Goal: Task Accomplishment & Management: Manage account settings

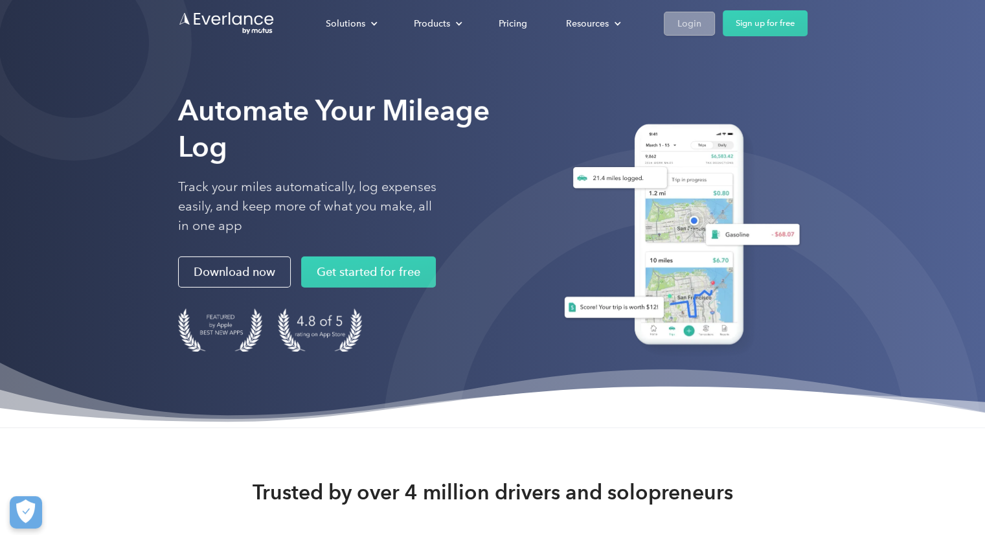
click at [693, 24] on div "Login" at bounding box center [689, 24] width 24 height 16
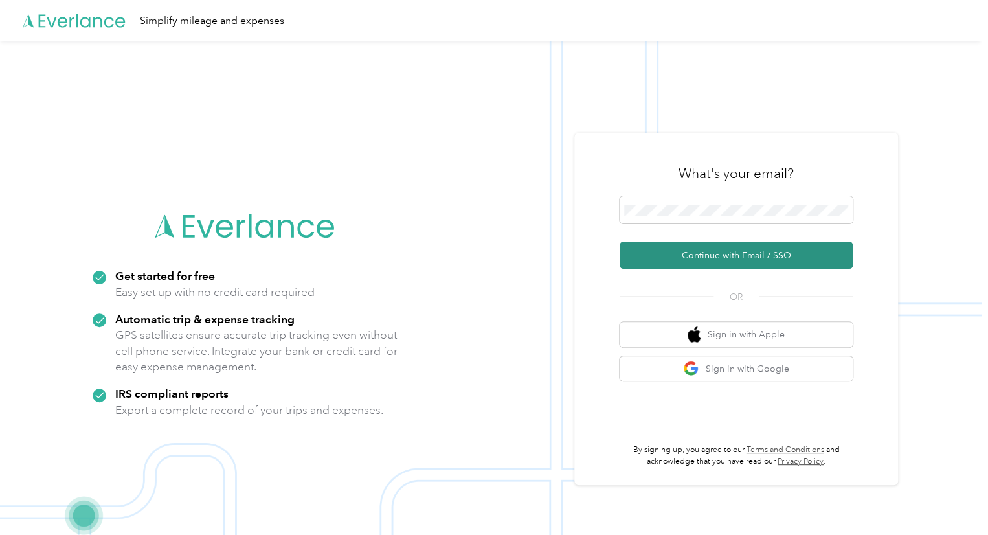
click at [673, 257] on button "Continue with Email / SSO" at bounding box center [735, 254] width 233 height 27
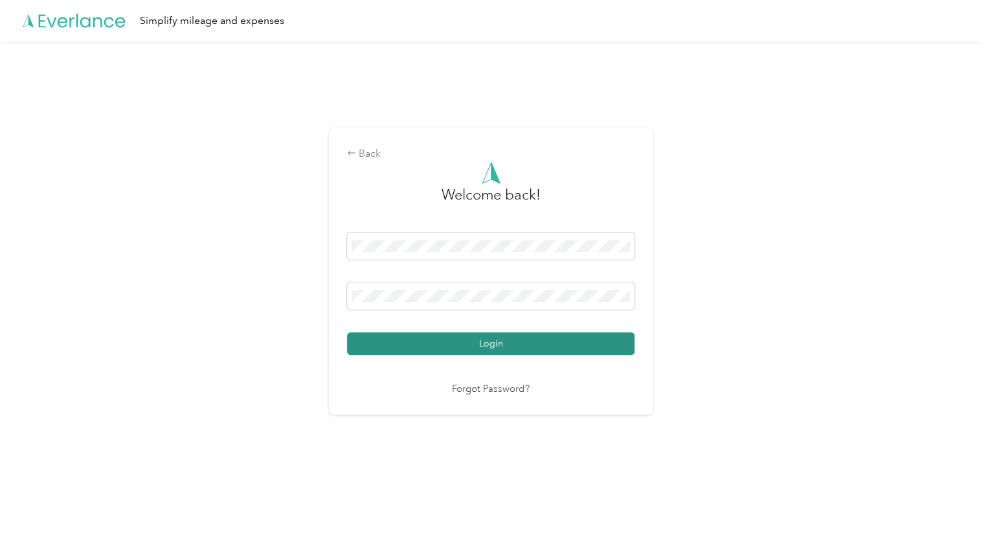
click at [430, 337] on button "Login" at bounding box center [490, 343] width 287 height 23
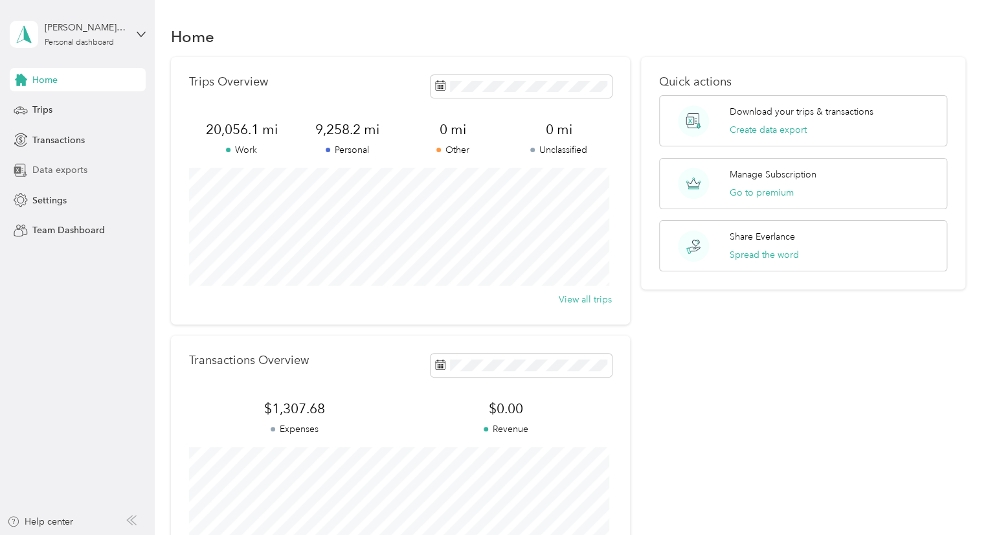
click at [74, 171] on span "Data exports" at bounding box center [59, 170] width 55 height 14
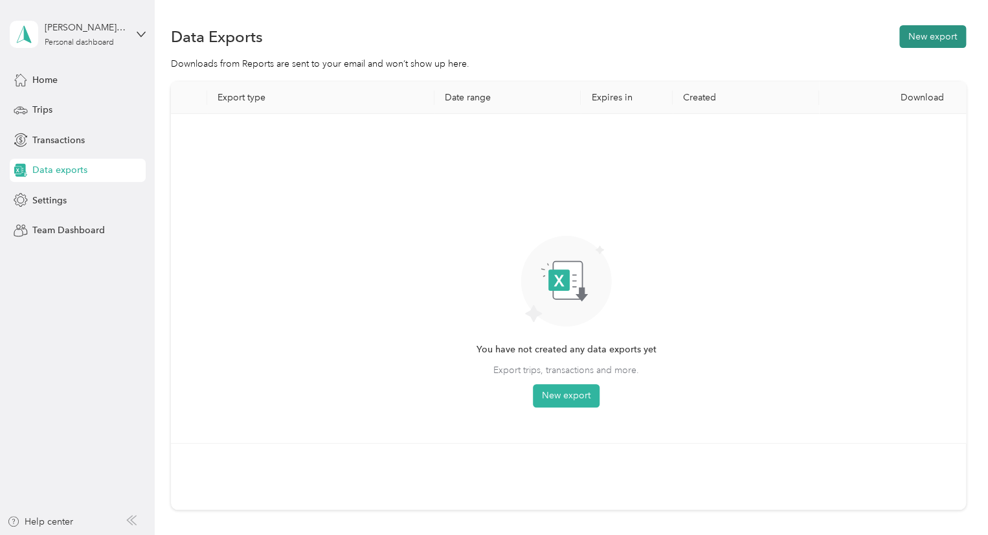
click at [931, 45] on button "New export" at bounding box center [932, 36] width 67 height 23
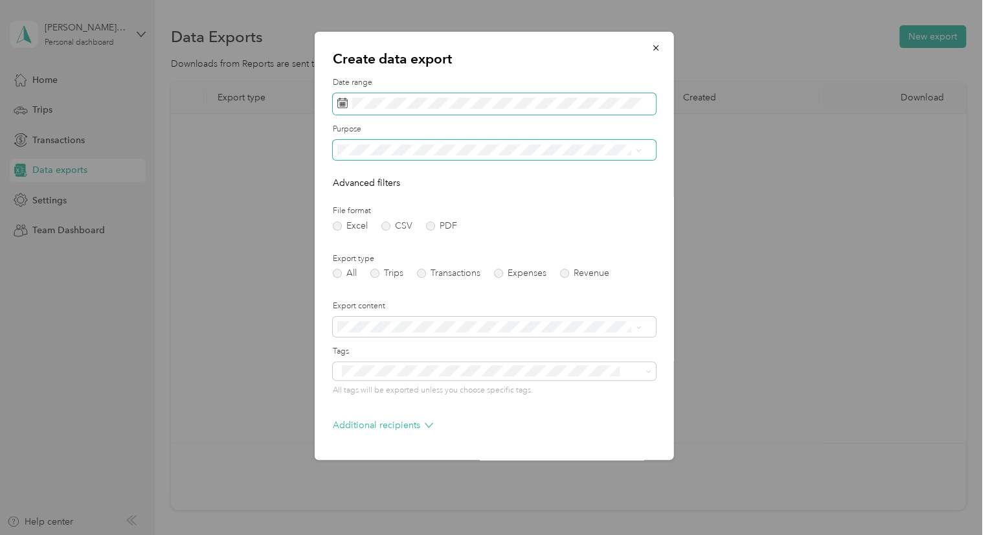
click at [353, 109] on form "Date range Purpose Advanced filters File format Excel CSV PDF Export type All T…" at bounding box center [494, 280] width 323 height 407
click at [353, 109] on span at bounding box center [494, 104] width 323 height 22
click at [344, 106] on rect at bounding box center [344, 105] width 1 height 1
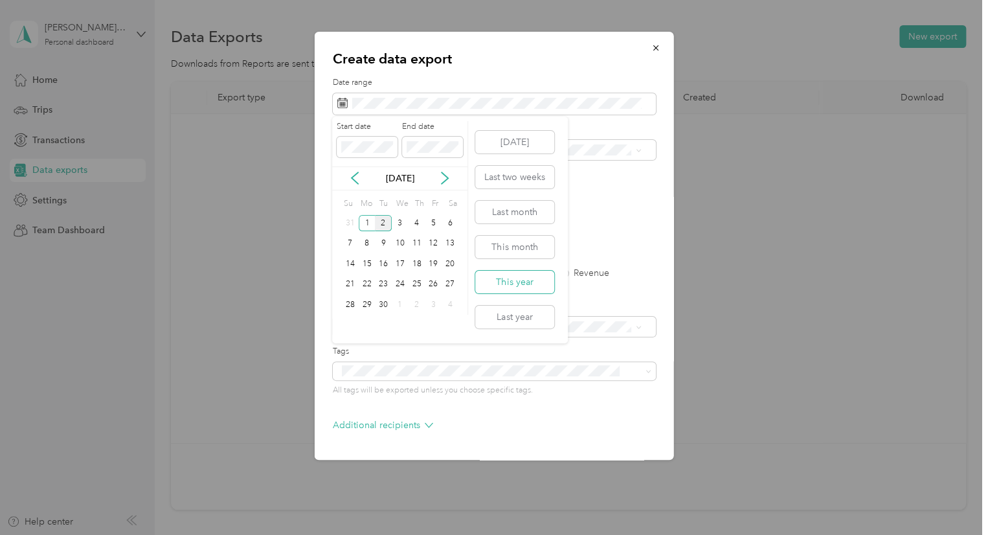
click at [514, 290] on button "This year" at bounding box center [514, 282] width 79 height 23
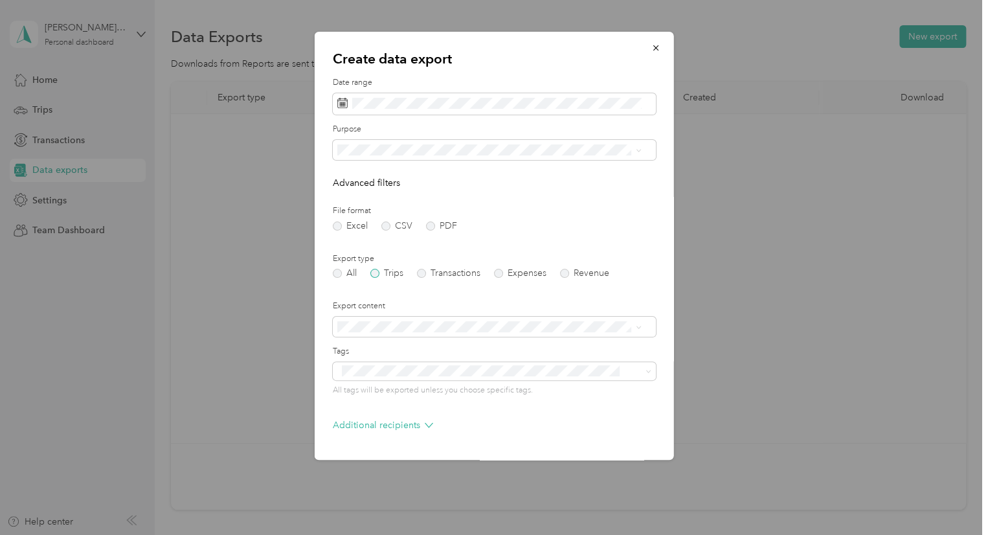
click at [373, 273] on label "Trips" at bounding box center [386, 273] width 33 height 9
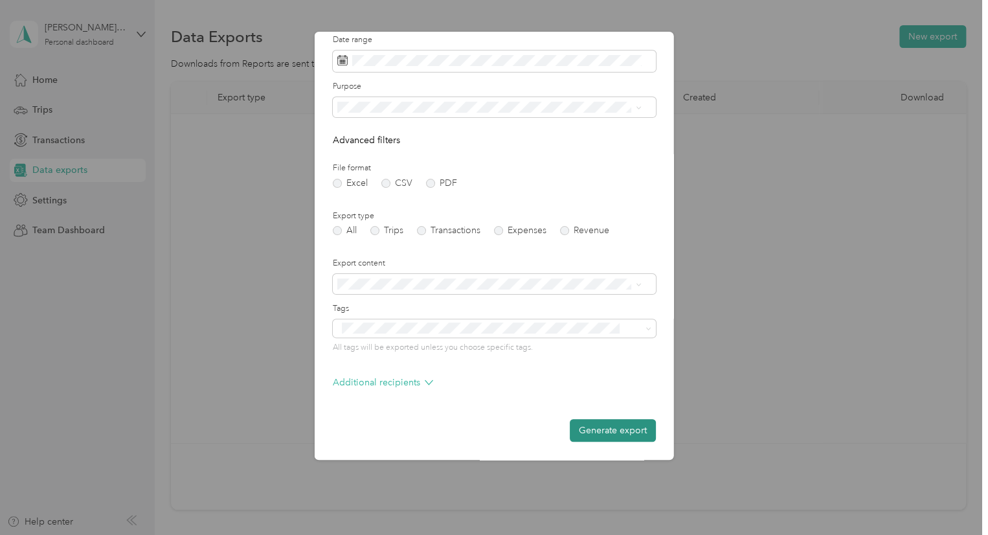
click at [590, 436] on button "Generate export" at bounding box center [613, 430] width 86 height 23
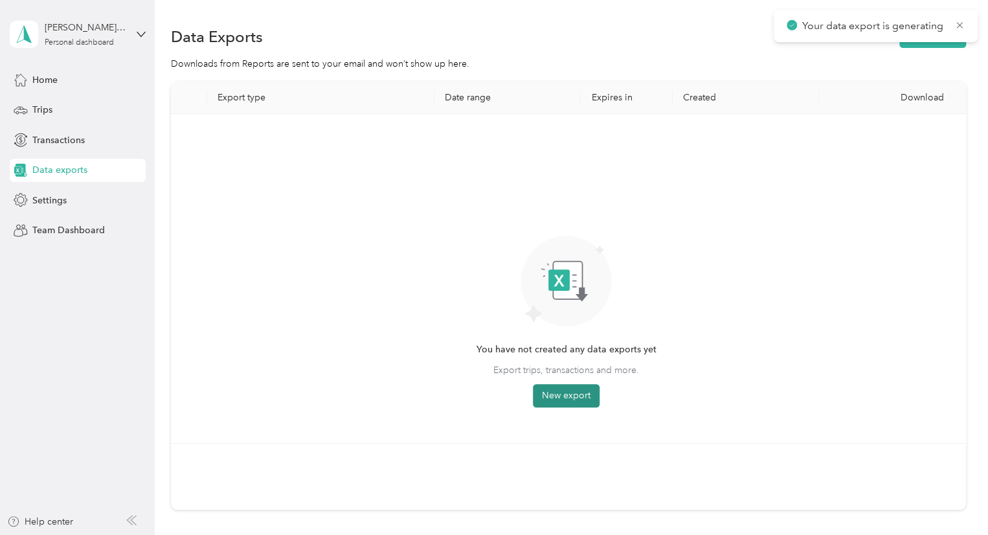
click at [577, 403] on button "New export" at bounding box center [566, 395] width 67 height 23
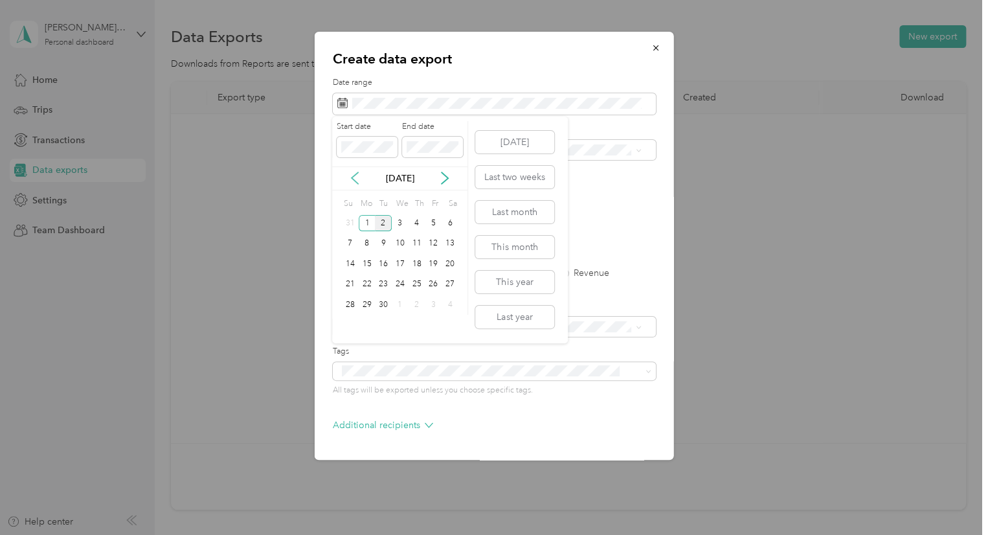
click at [353, 176] on icon at bounding box center [354, 178] width 6 height 12
click at [430, 221] on div "1" at bounding box center [433, 223] width 17 height 16
click at [351, 320] on div "31" at bounding box center [350, 325] width 17 height 16
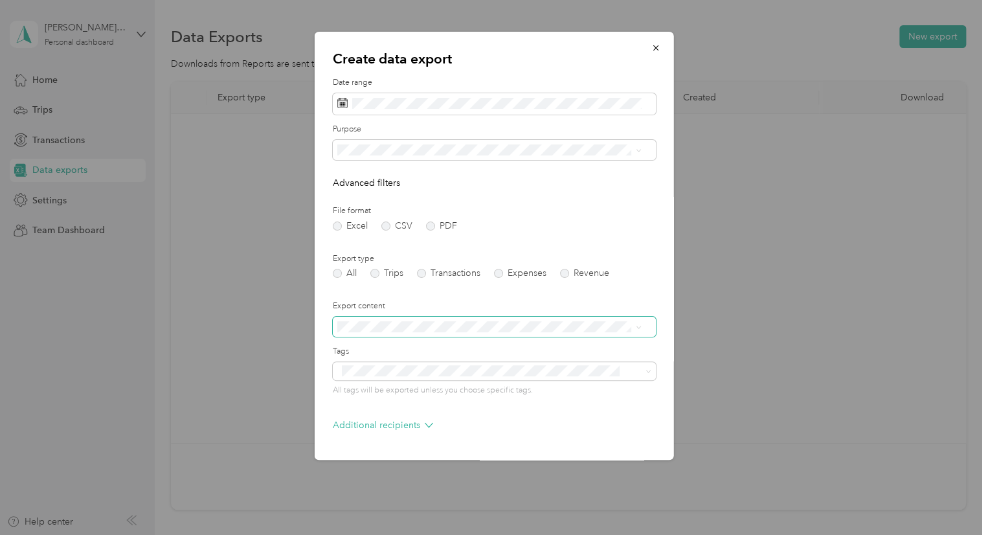
click at [406, 318] on span at bounding box center [494, 327] width 323 height 21
click at [423, 271] on label "Transactions" at bounding box center [448, 273] width 63 height 9
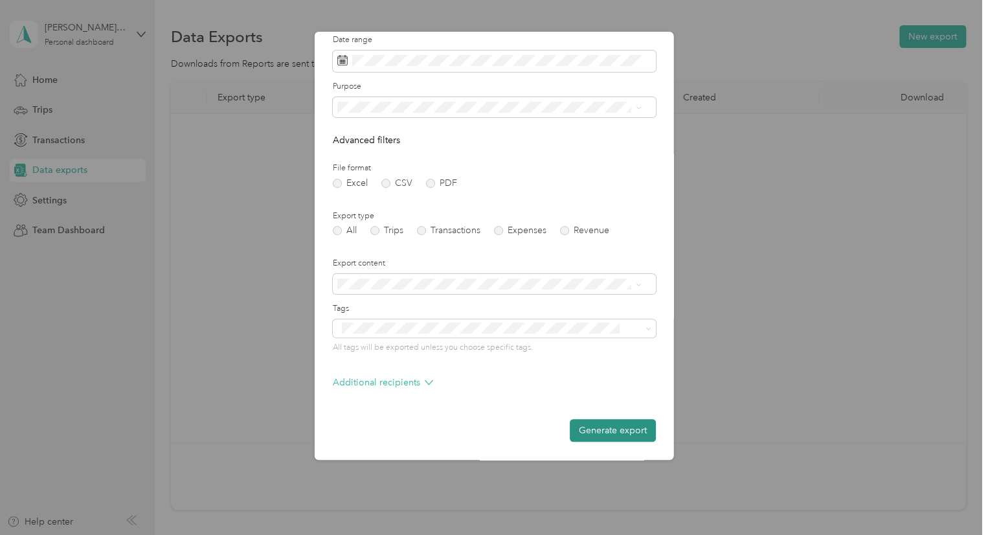
click at [594, 423] on button "Generate export" at bounding box center [613, 430] width 86 height 23
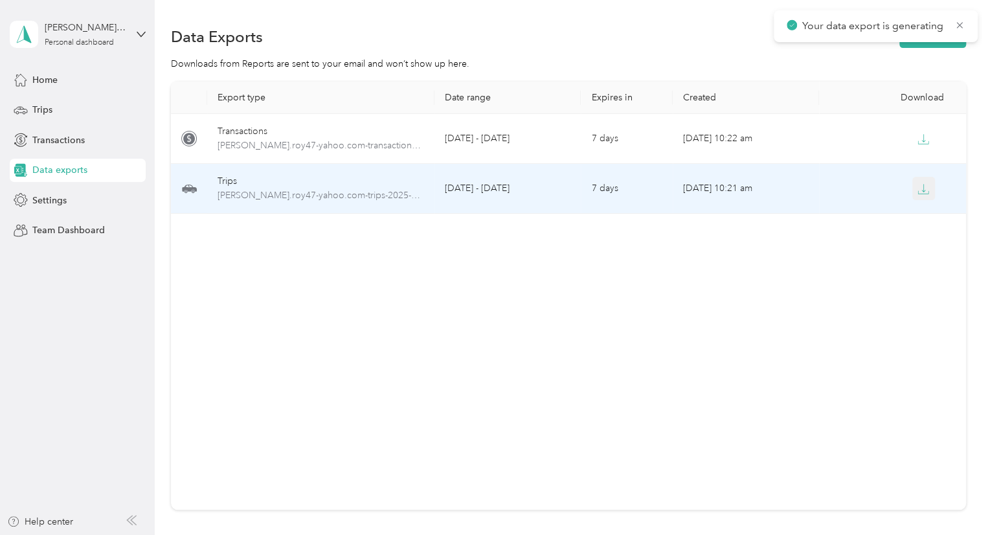
click at [920, 188] on icon "button" at bounding box center [923, 189] width 12 height 12
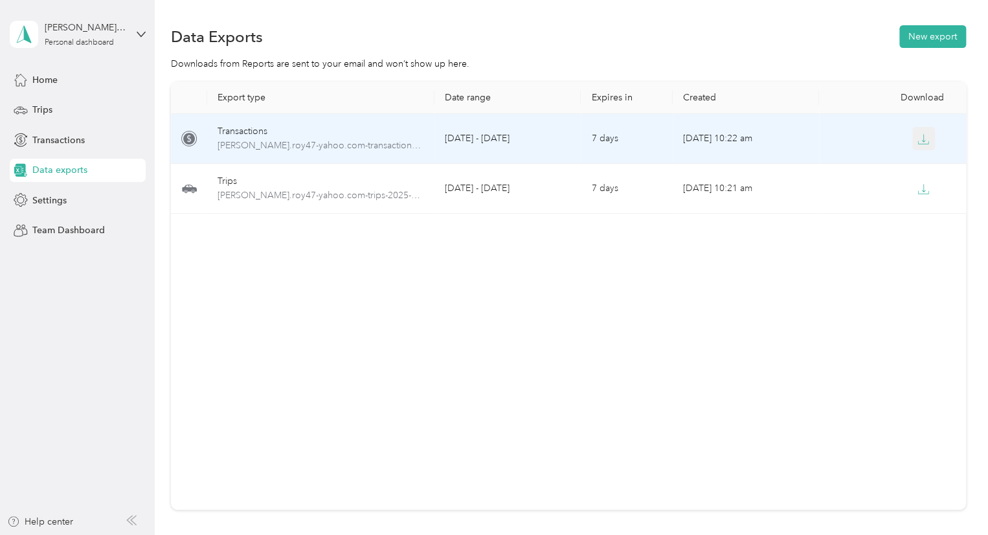
click at [917, 133] on icon "button" at bounding box center [923, 139] width 12 height 12
